Goal: Task Accomplishment & Management: Manage account settings

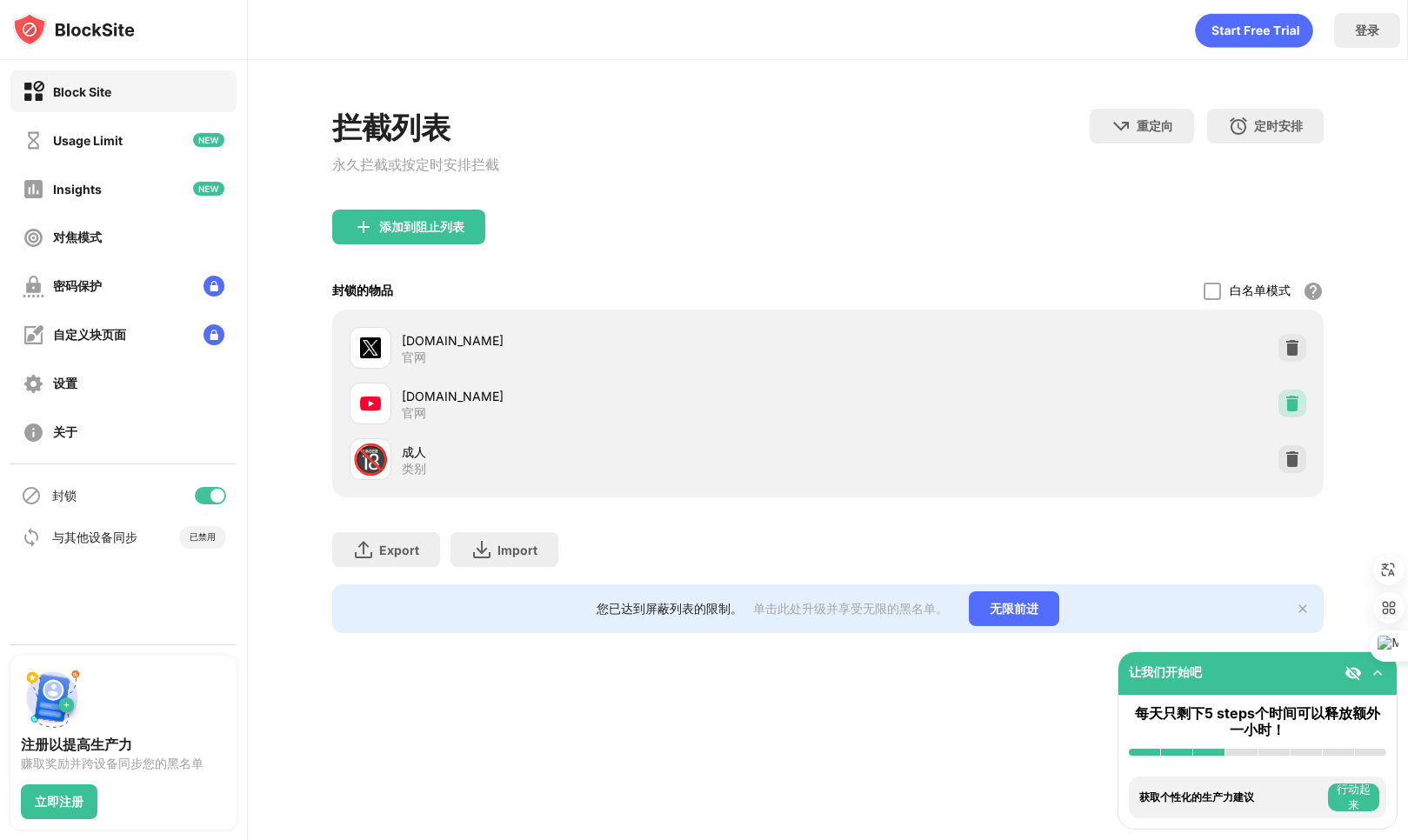
click at [1290, 411] on img at bounding box center [1292, 402] width 17 height 17
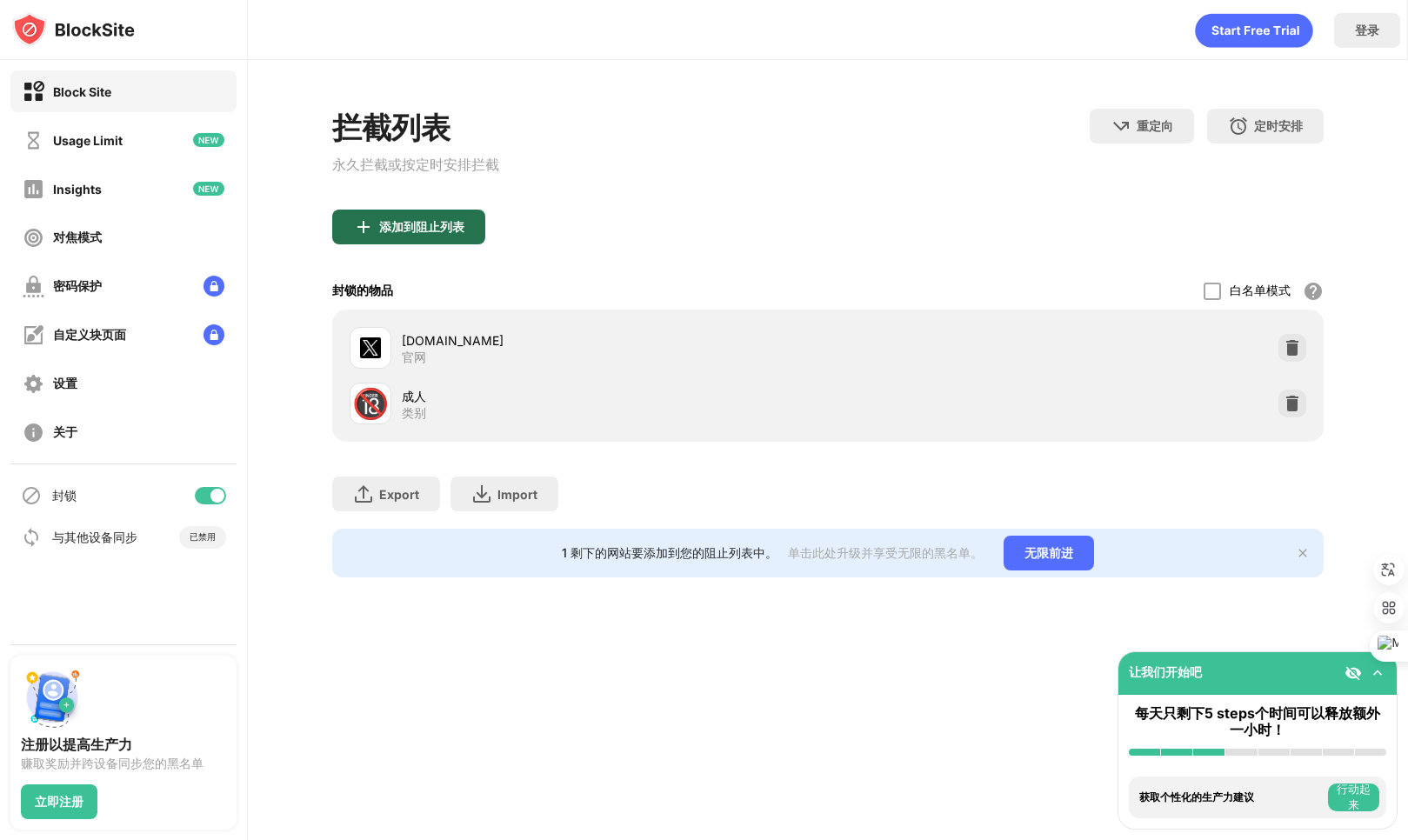
click at [414, 242] on div "添加到阻止列表" at bounding box center [409, 227] width 153 height 35
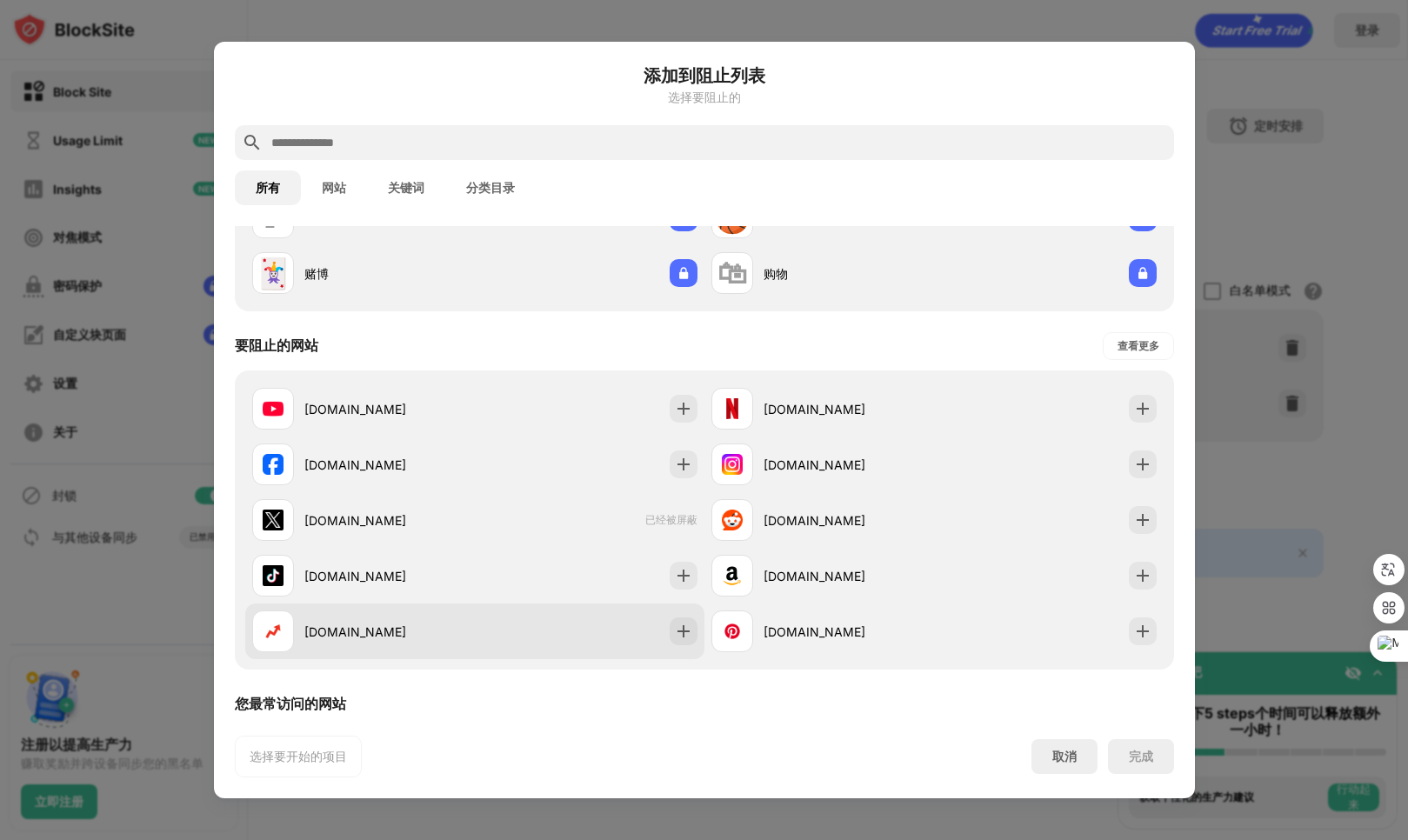
scroll to position [174, 0]
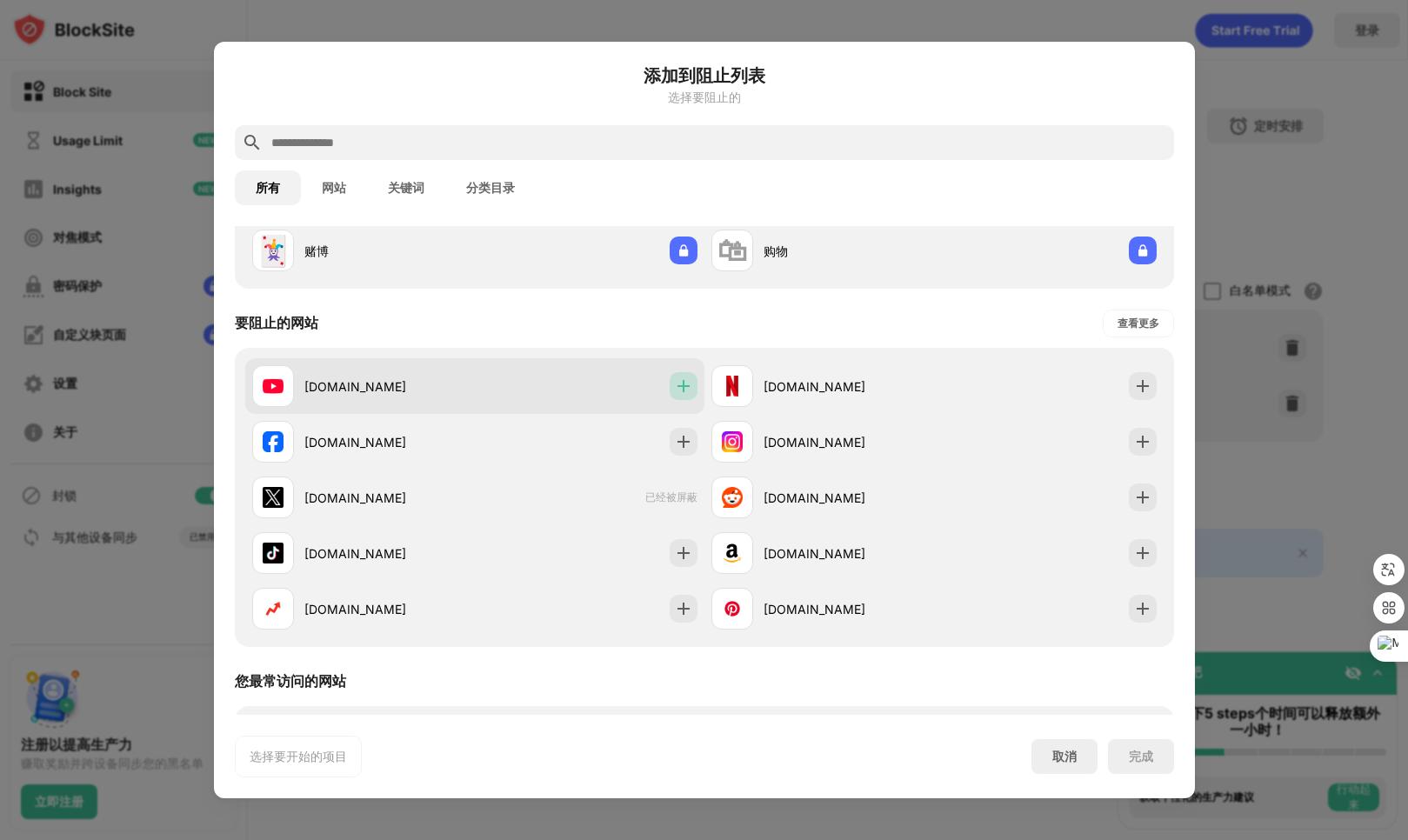
click at [675, 389] on img at bounding box center [683, 385] width 17 height 17
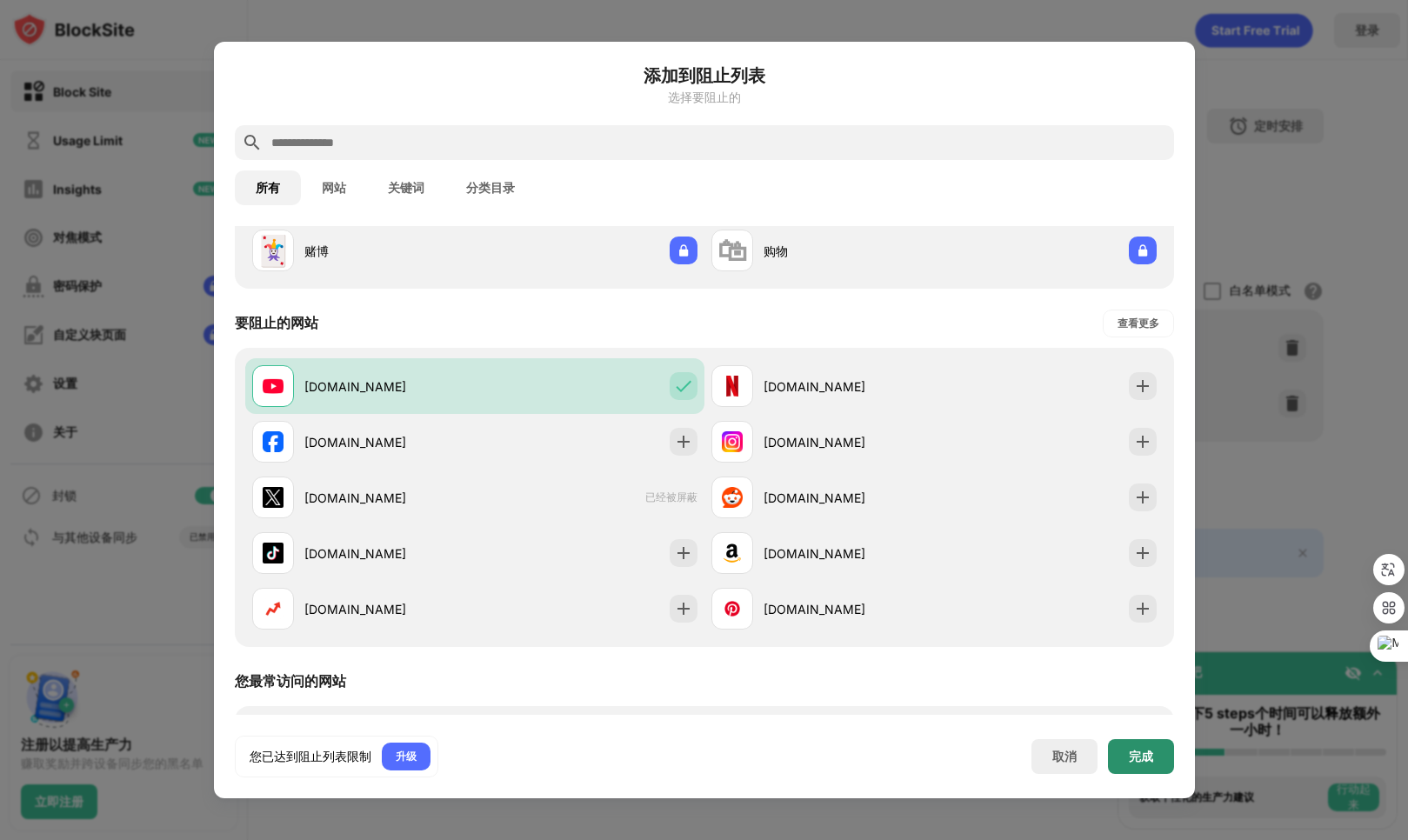
click at [1150, 756] on div "完成" at bounding box center [1140, 755] width 24 height 14
